Goal: Transaction & Acquisition: Purchase product/service

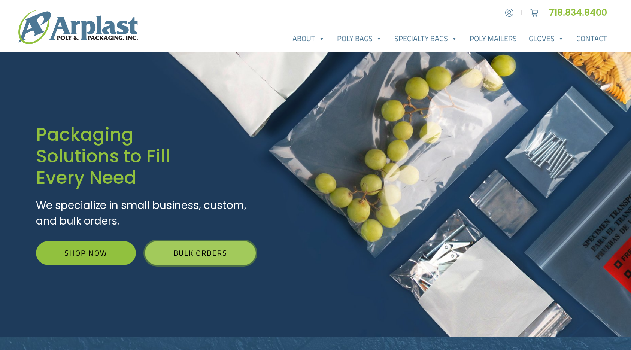
click at [199, 251] on link "Bulk Orders" at bounding box center [200, 253] width 111 height 24
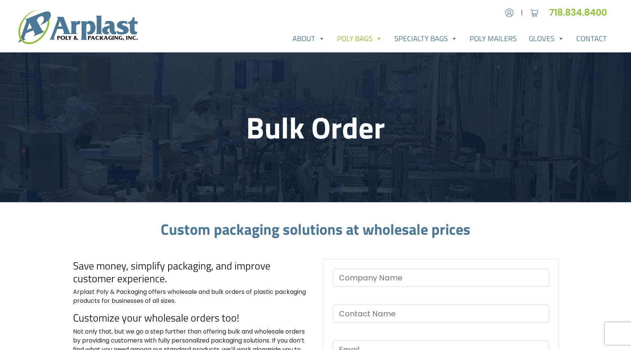
click at [370, 34] on link "Poly Bags" at bounding box center [359, 38] width 57 height 15
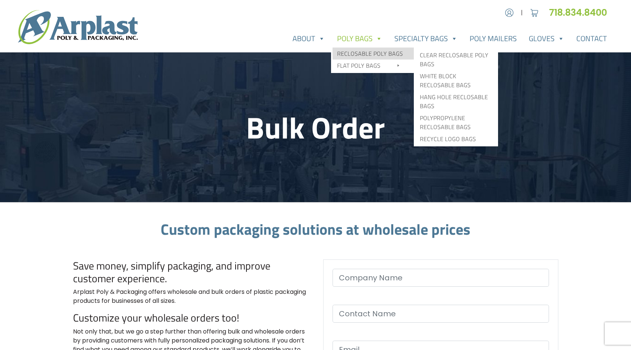
click at [373, 50] on link "Reclosable Poly Bags" at bounding box center [372, 54] width 81 height 12
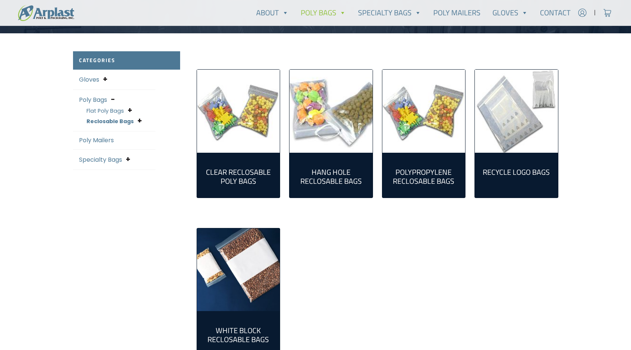
scroll to position [187, 0]
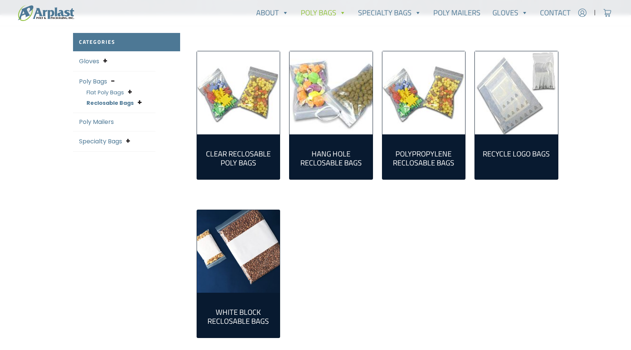
click at [320, 149] on h2 "Hang Hole Reclosable Bags (17)" at bounding box center [330, 158] width 71 height 18
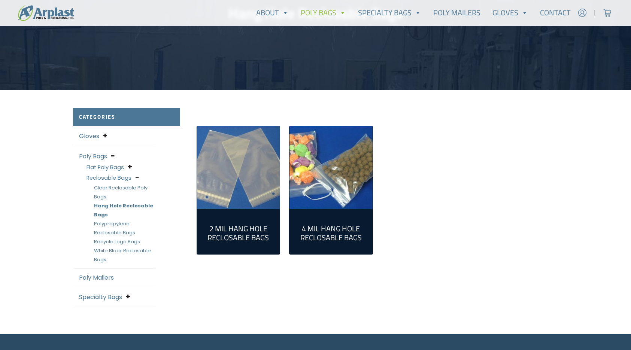
click at [240, 224] on h2 "2 Mil Hang Hole Reclosable Bags (12)" at bounding box center [238, 233] width 71 height 18
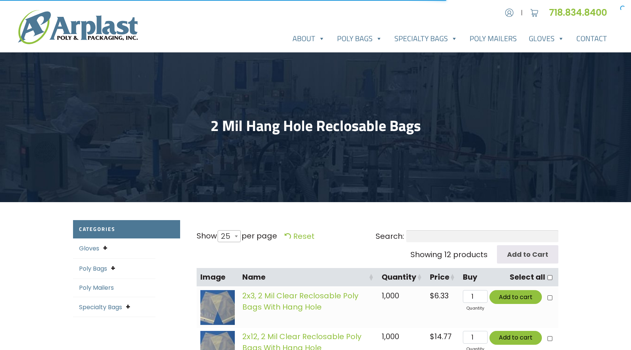
select select "25"
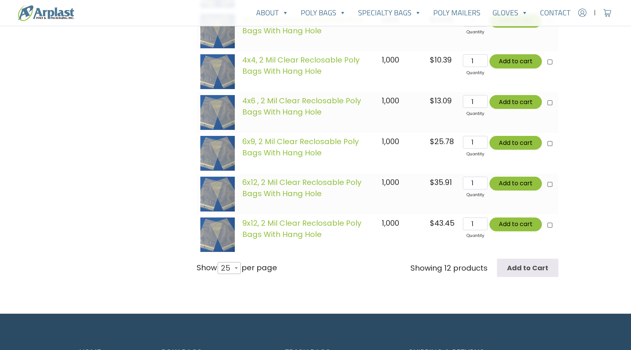
scroll to position [487, 0]
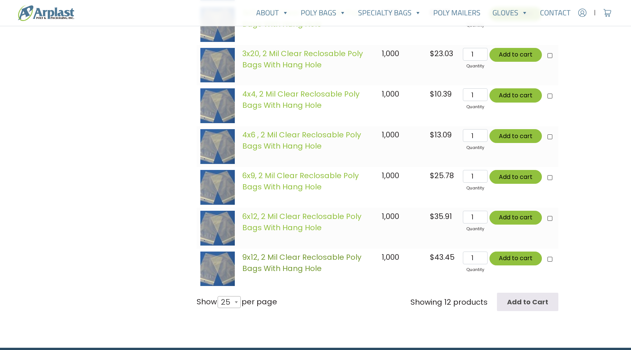
click at [288, 259] on link "9x12, 2 Mil Clear Reclosable Poly Bags With Hang Hole" at bounding box center [301, 263] width 119 height 22
